Goal: Task Accomplishment & Management: Use online tool/utility

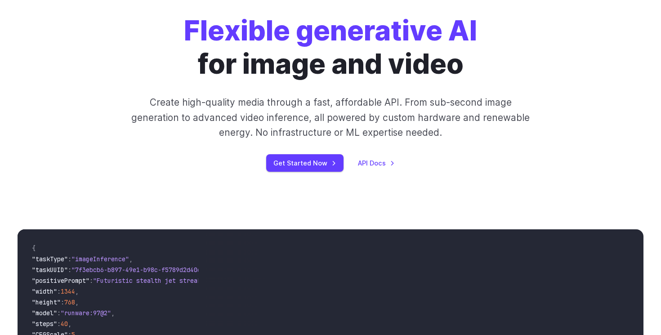
scroll to position [120, 0]
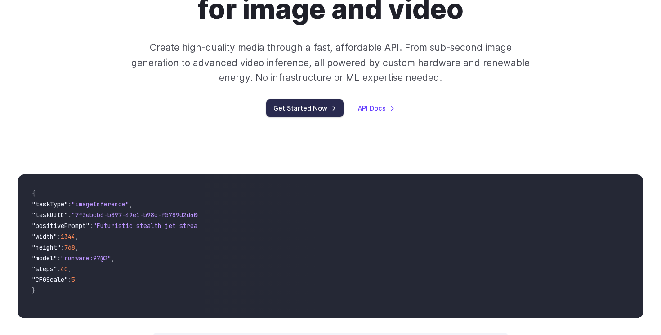
click at [297, 104] on link "Get Started Now" at bounding box center [304, 108] width 77 height 18
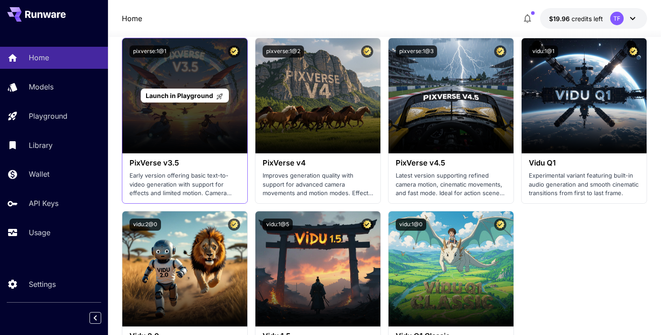
scroll to position [852, 0]
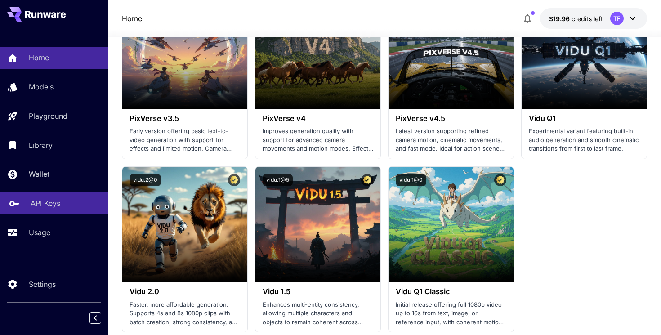
click at [50, 204] on p "API Keys" at bounding box center [46, 203] width 30 height 11
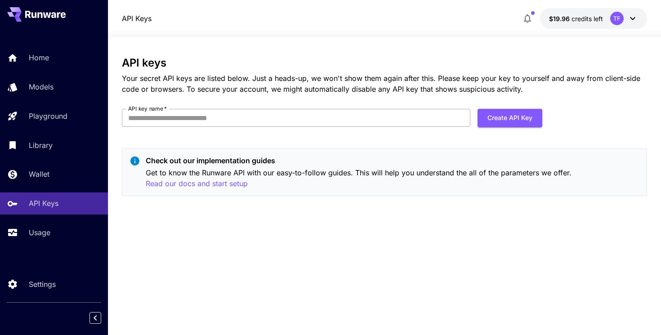
click at [263, 116] on input "API key name   *" at bounding box center [296, 118] width 348 height 18
type input "*"
type input "*********"
click at [508, 120] on button "Create API Key" at bounding box center [509, 118] width 65 height 18
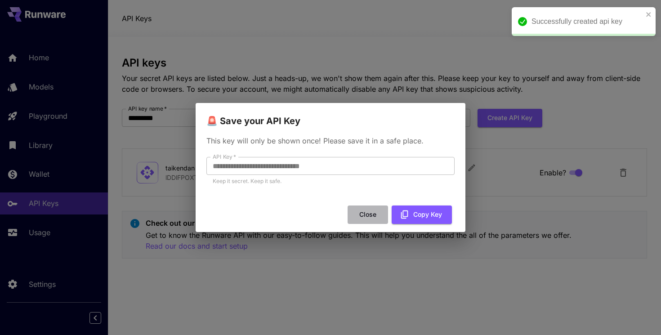
click at [372, 215] on button "Close" at bounding box center [367, 214] width 40 height 18
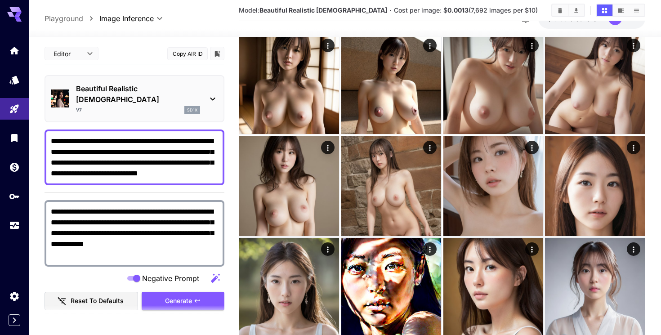
scroll to position [1305, 0]
